Goal: Book appointment/travel/reservation

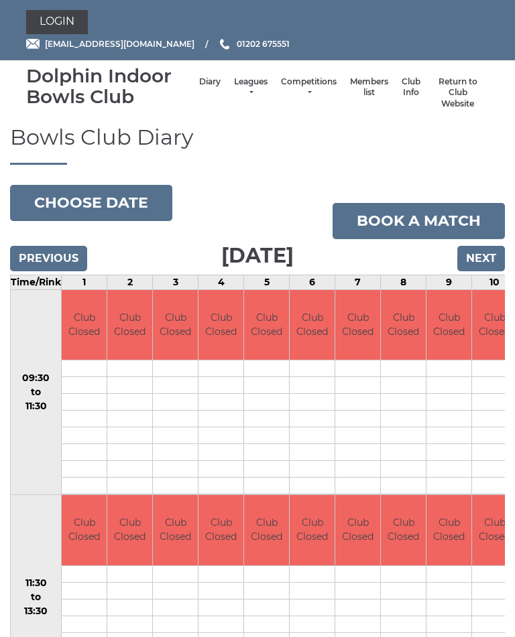
click at [485, 257] on input "Next" at bounding box center [481, 258] width 48 height 25
click at [103, 200] on button "Choose date" at bounding box center [91, 203] width 162 height 36
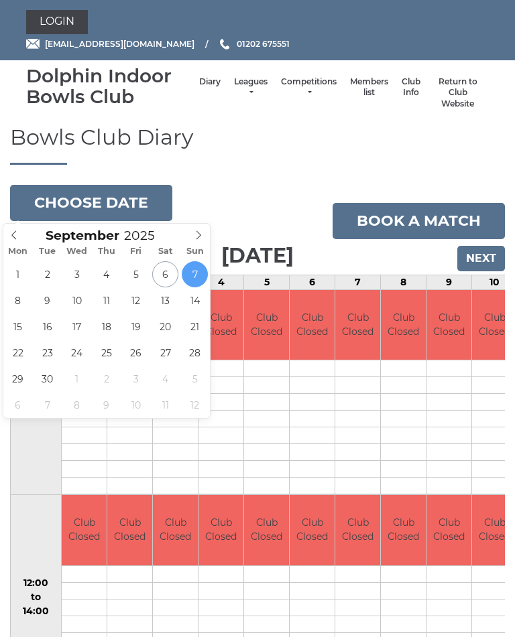
type input "2025-09-27"
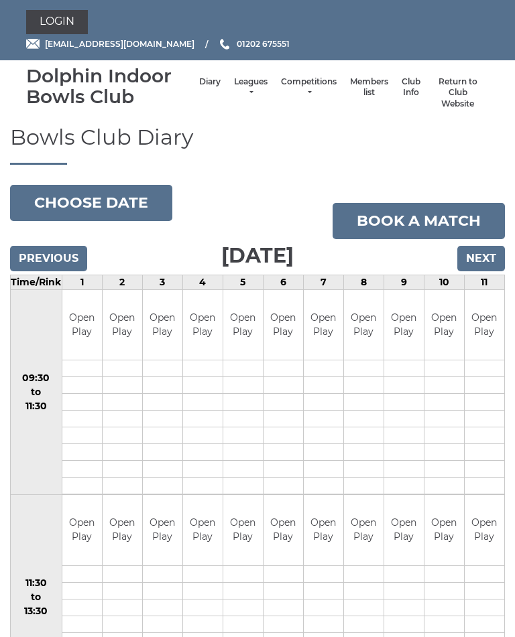
click at [109, 202] on button "Choose date" at bounding box center [91, 203] width 162 height 36
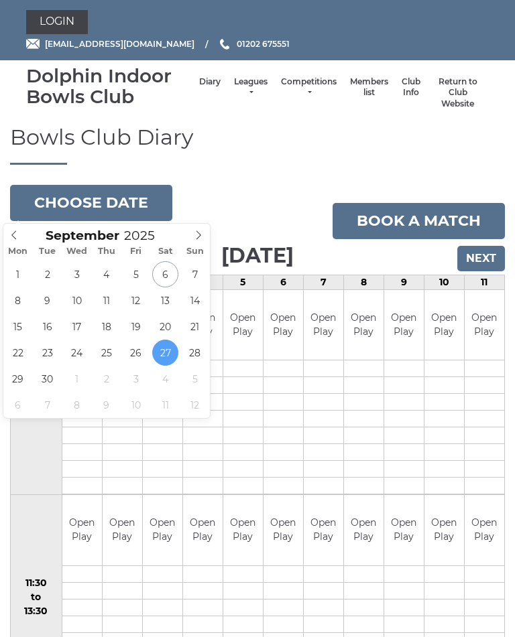
type input "[DATE]"
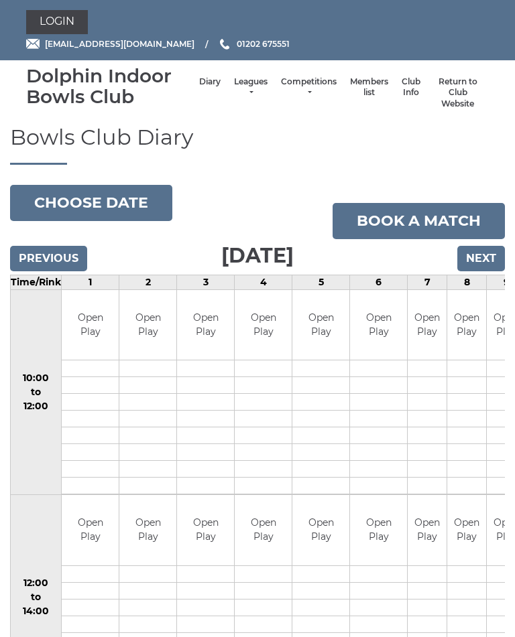
click at [115, 194] on button "Choose date" at bounding box center [91, 203] width 162 height 36
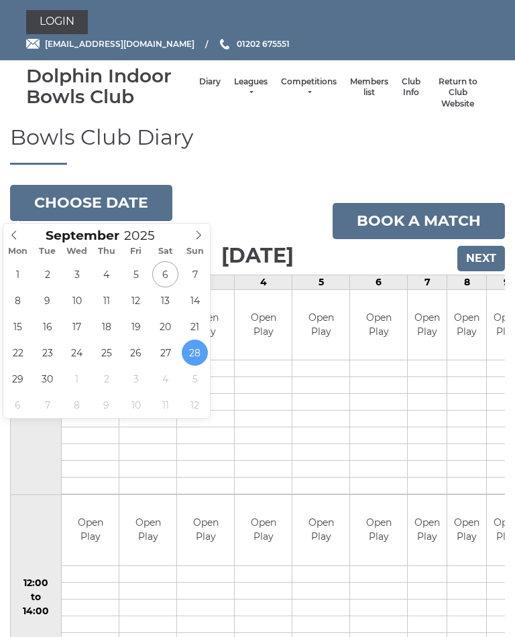
type input "[DATE]"
